Goal: Task Accomplishment & Management: Manage account settings

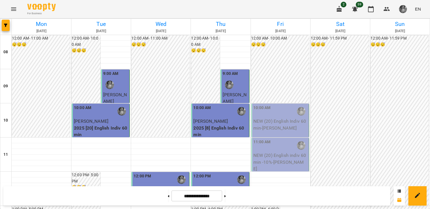
scroll to position [308, 0]
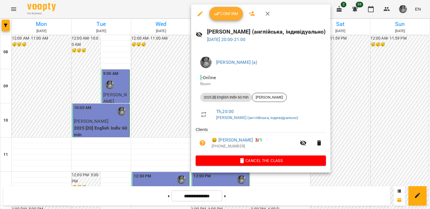
click at [228, 16] on span "Confirm" at bounding box center [226, 13] width 24 height 7
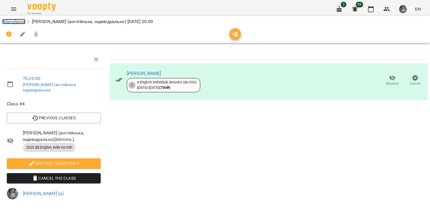
click at [12, 21] on link "Attendance" at bounding box center [13, 21] width 23 height 5
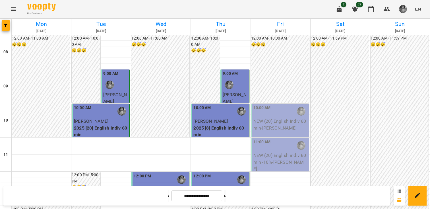
scroll to position [363, 0]
click at [226, 196] on icon at bounding box center [224, 196] width 1 height 2
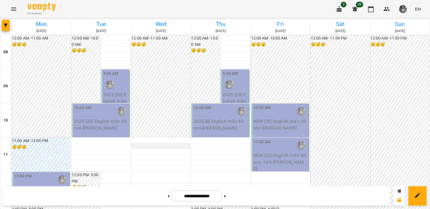
scroll to position [0, 0]
click at [226, 200] on button at bounding box center [224, 195] width 1 height 13
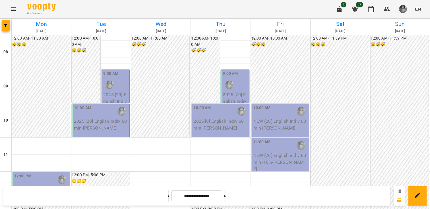
click at [168, 196] on button at bounding box center [168, 195] width 1 height 13
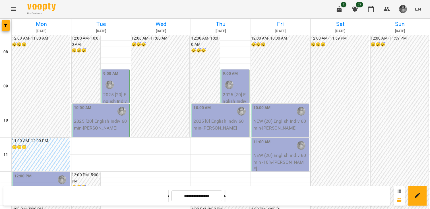
click at [168, 191] on button at bounding box center [168, 195] width 1 height 13
type input "**********"
